Goal: Transaction & Acquisition: Purchase product/service

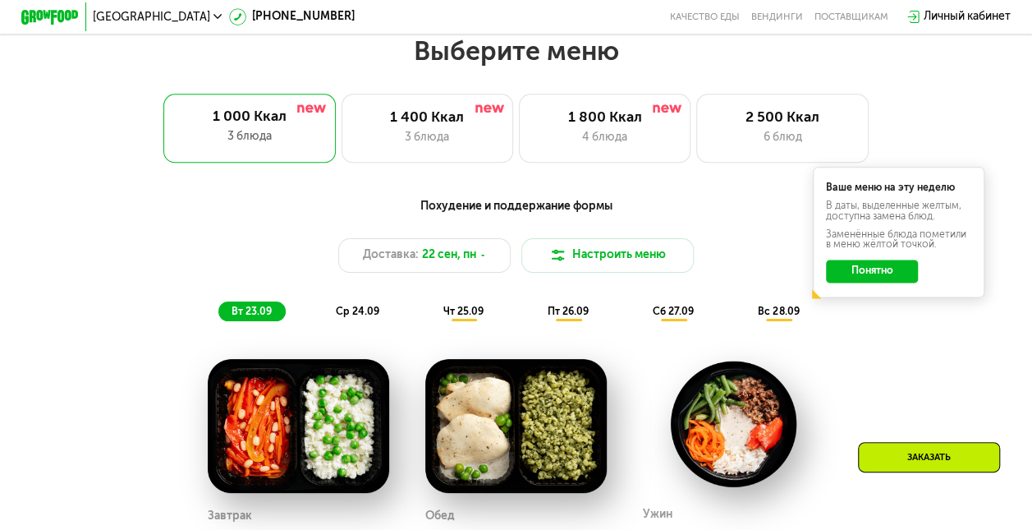
scroll to position [903, 0]
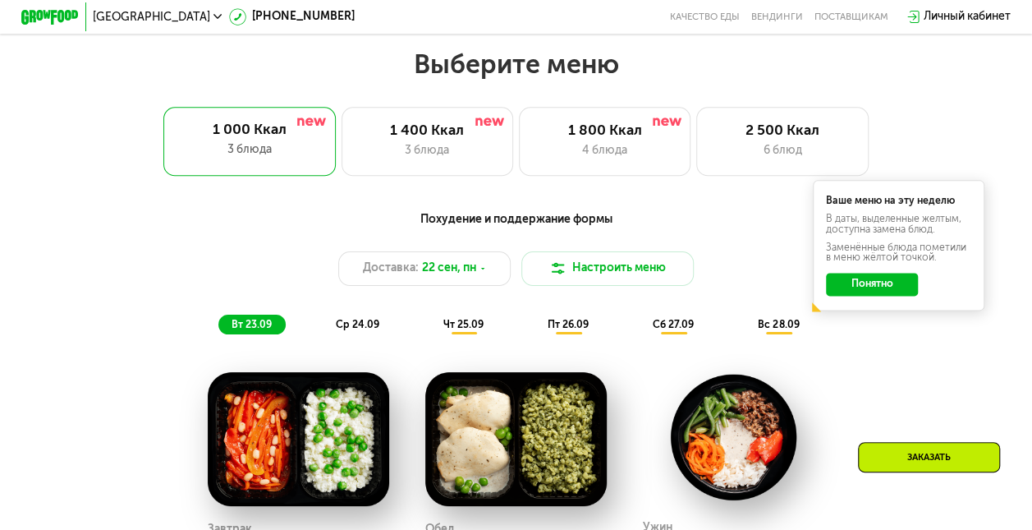
click at [463, 329] on span "чт 25.09" at bounding box center [463, 324] width 40 height 11
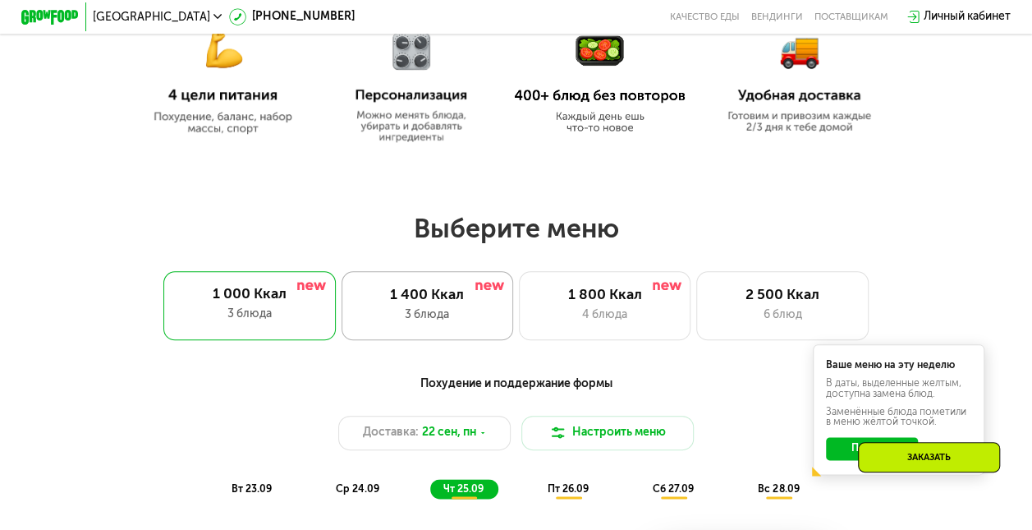
scroll to position [739, 0]
click at [434, 310] on div "1 400 Ккал 3 блюда" at bounding box center [428, 305] width 172 height 69
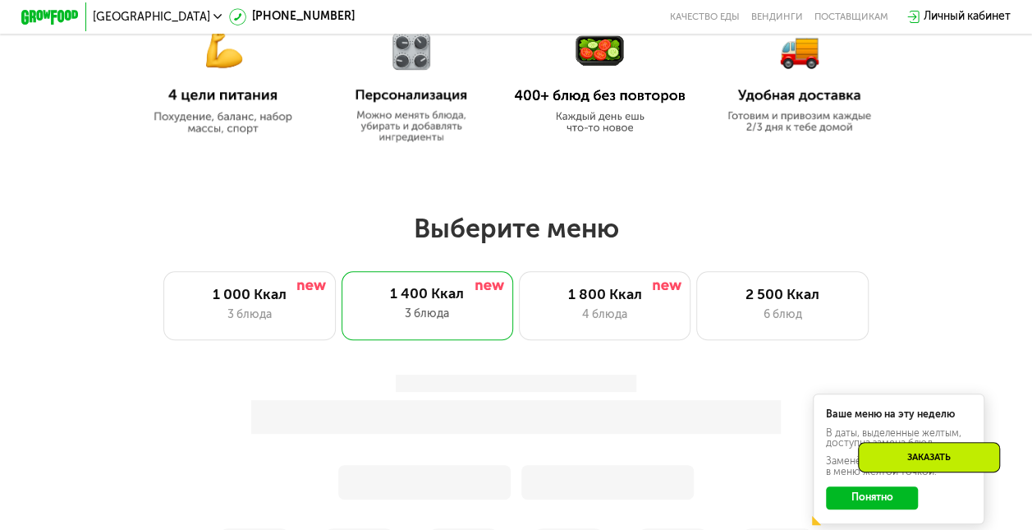
click at [854, 237] on h2 "Выберите меню" at bounding box center [516, 228] width 940 height 33
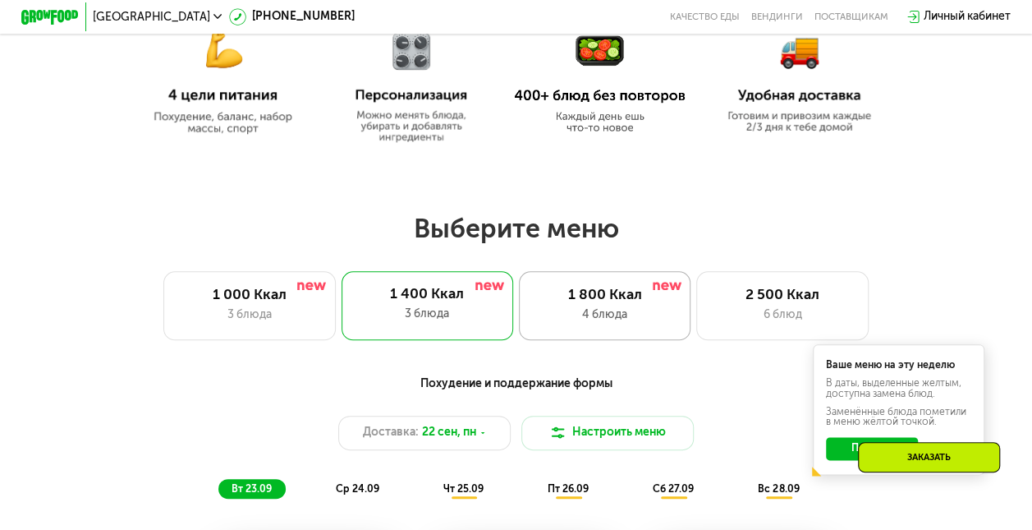
click at [612, 304] on div "1 800 Ккал" at bounding box center [605, 295] width 142 height 17
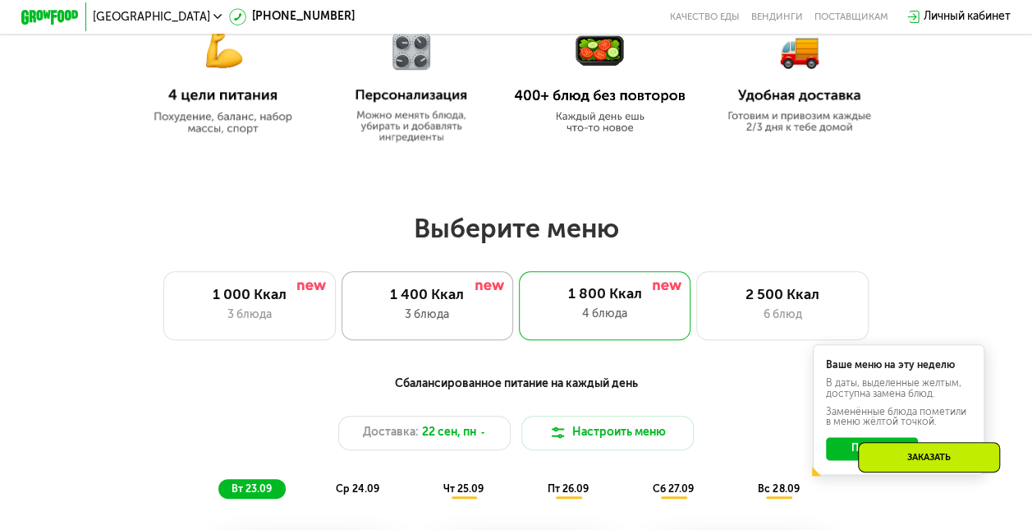
click at [407, 320] on div "3 блюда" at bounding box center [427, 314] width 142 height 17
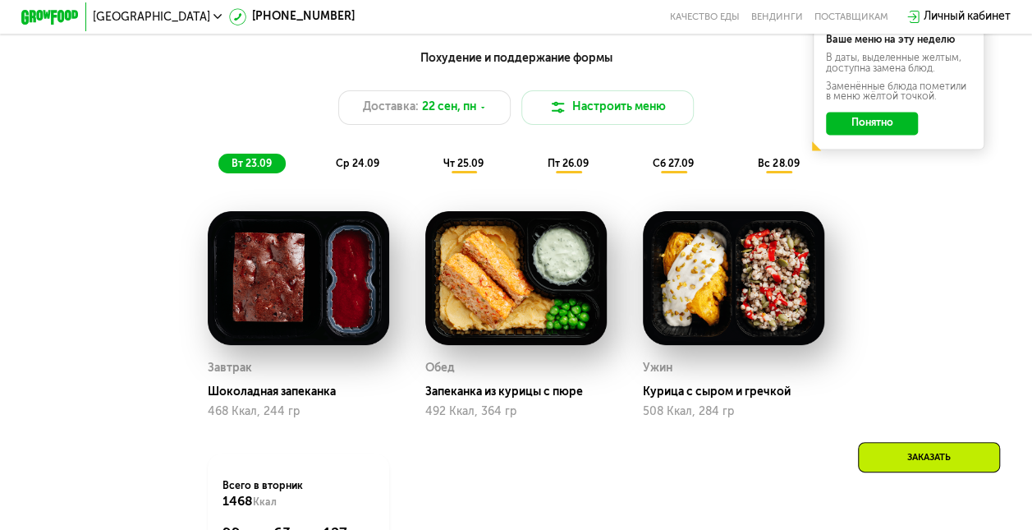
scroll to position [1068, 0]
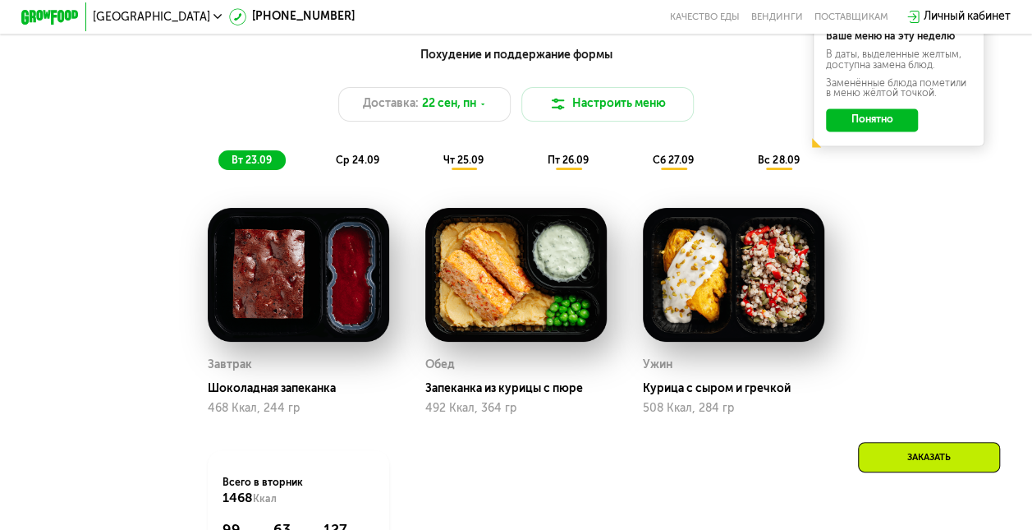
click at [463, 166] on span "чт 25.09" at bounding box center [463, 159] width 40 height 11
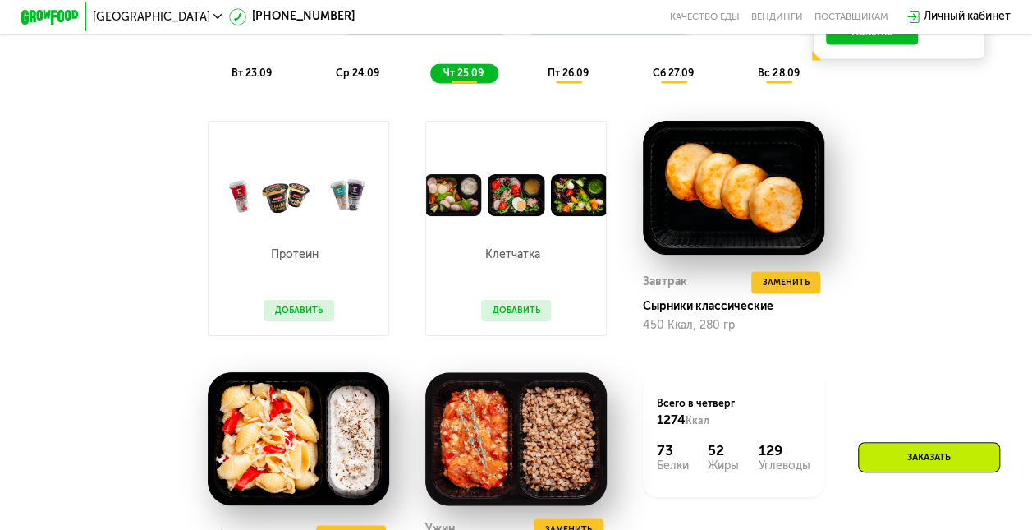
scroll to position [1314, 0]
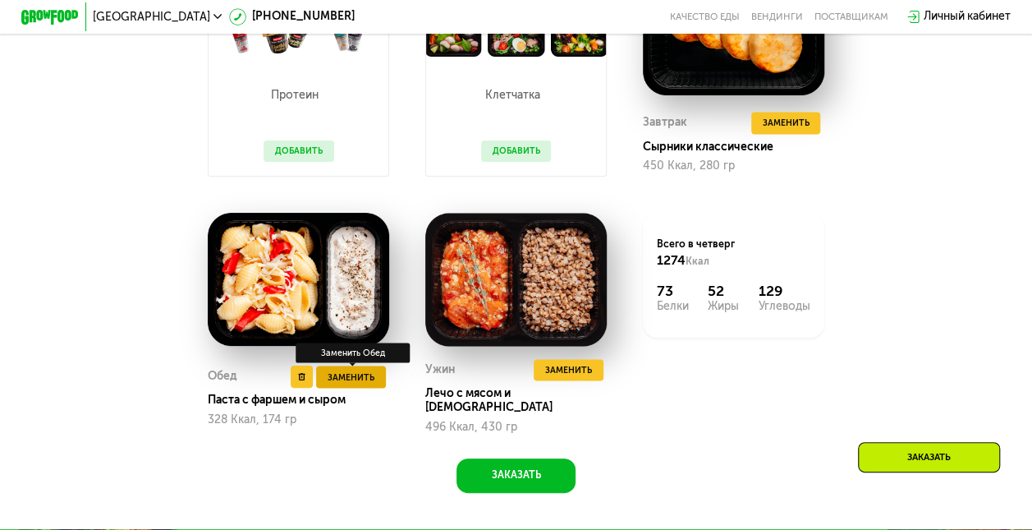
click at [335, 384] on span "Заменить" at bounding box center [351, 377] width 47 height 14
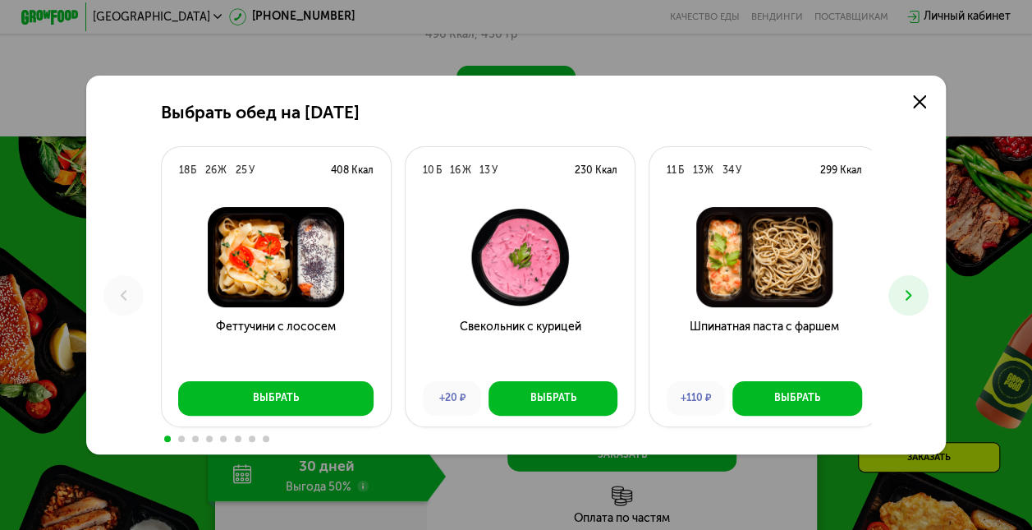
scroll to position [1889, 0]
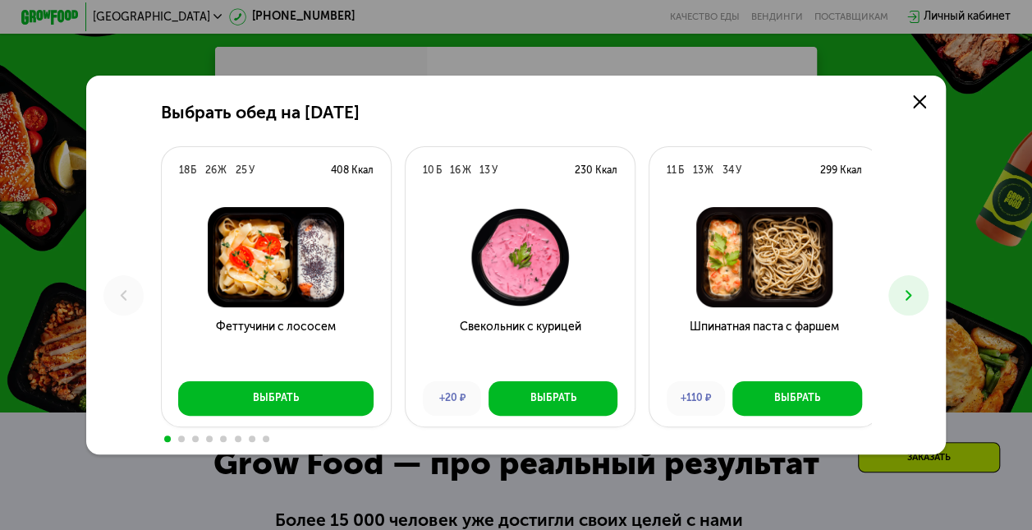
click at [928, 299] on button at bounding box center [909, 295] width 40 height 40
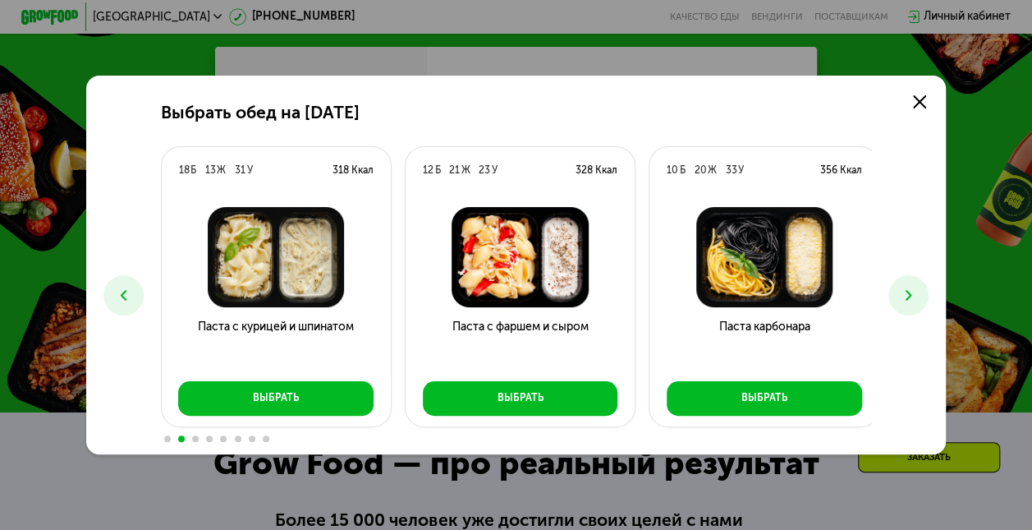
click at [928, 299] on button at bounding box center [909, 295] width 40 height 40
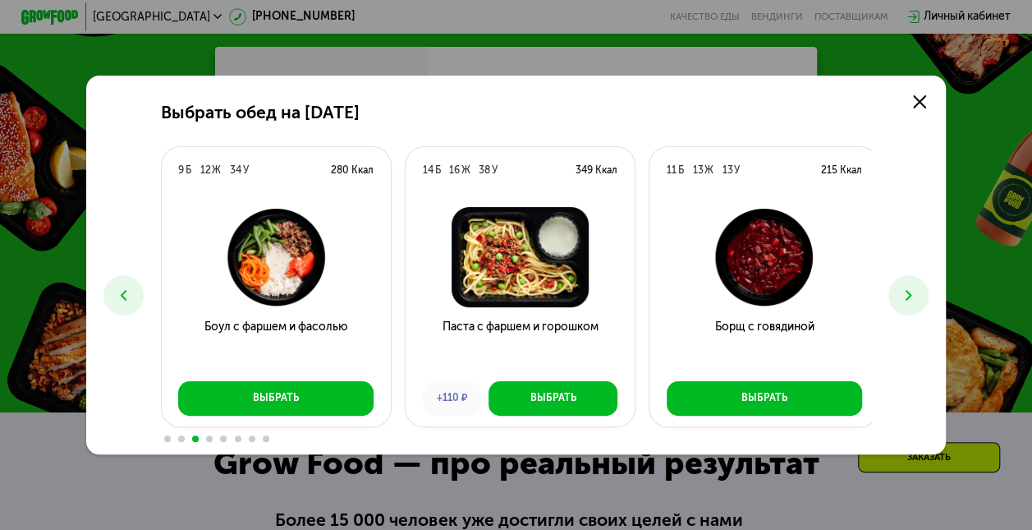
click at [928, 299] on button at bounding box center [909, 295] width 40 height 40
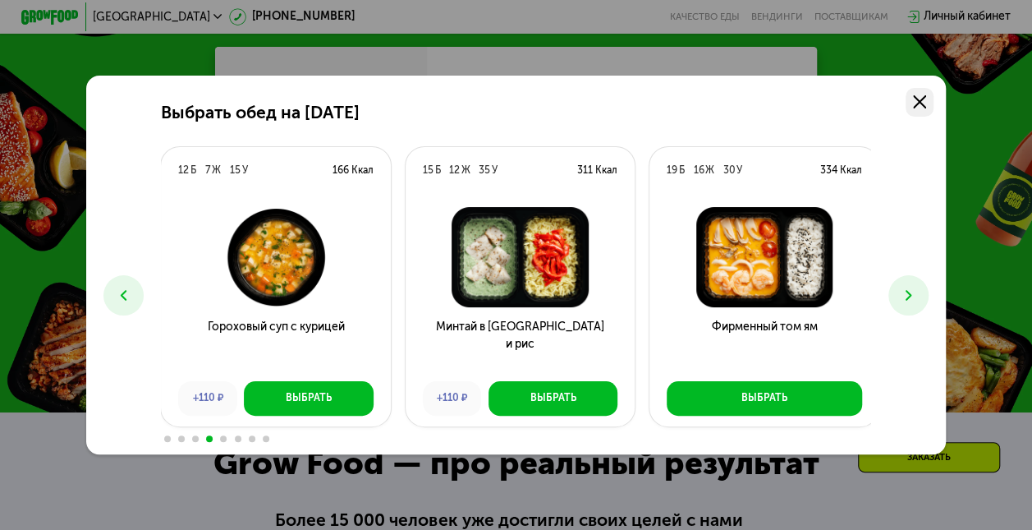
click at [932, 93] on link at bounding box center [920, 102] width 29 height 29
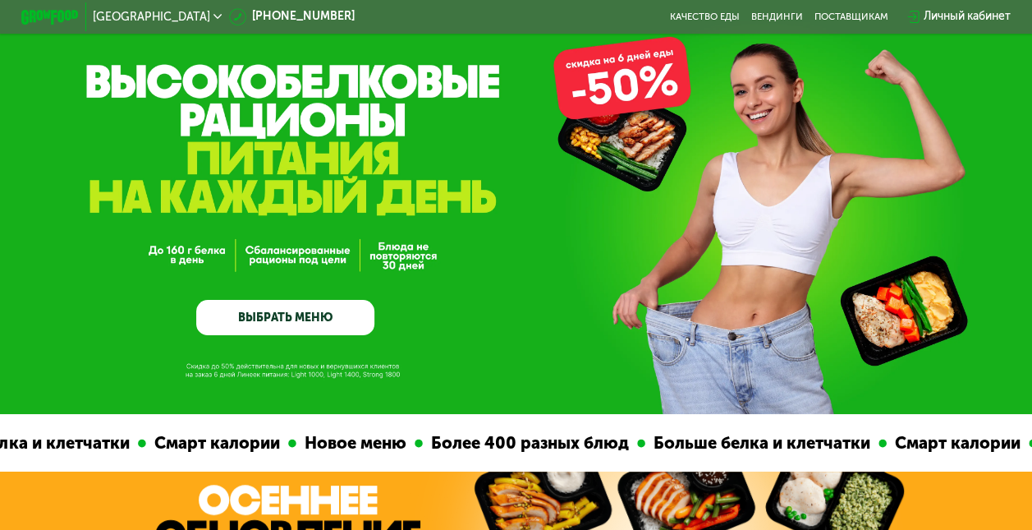
scroll to position [0, 0]
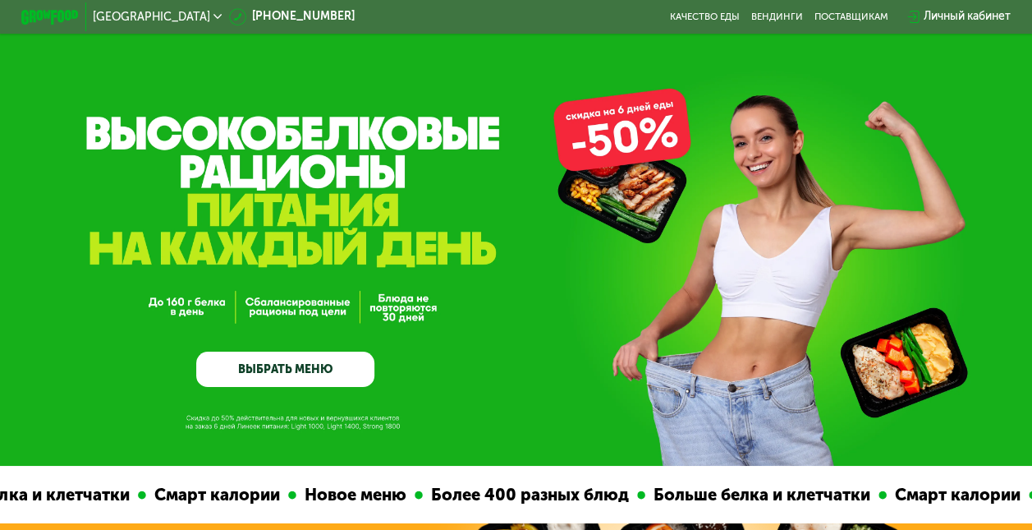
click at [315, 370] on link "ВЫБРАТЬ МЕНЮ" at bounding box center [285, 370] width 178 height 36
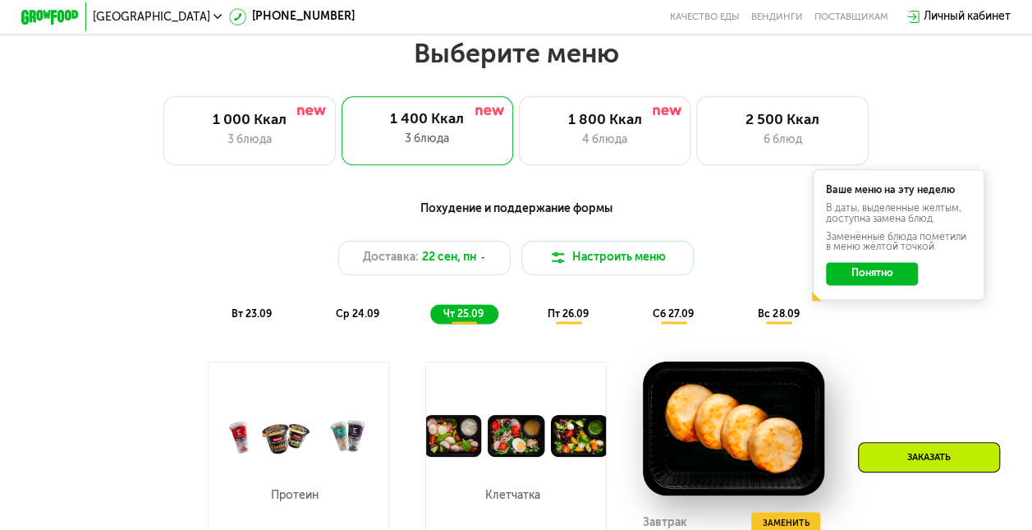
scroll to position [922, 0]
